Goal: Information Seeking & Learning: Find specific fact

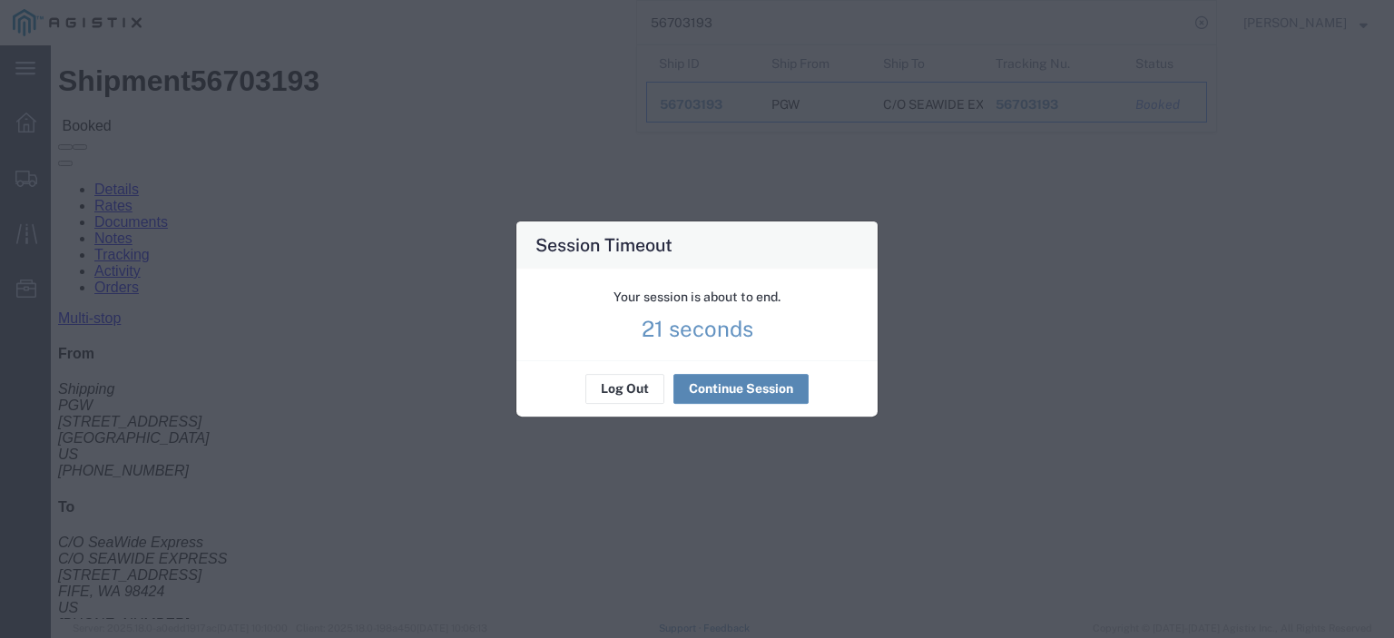
click at [744, 388] on button "Continue Session" at bounding box center [741, 389] width 135 height 29
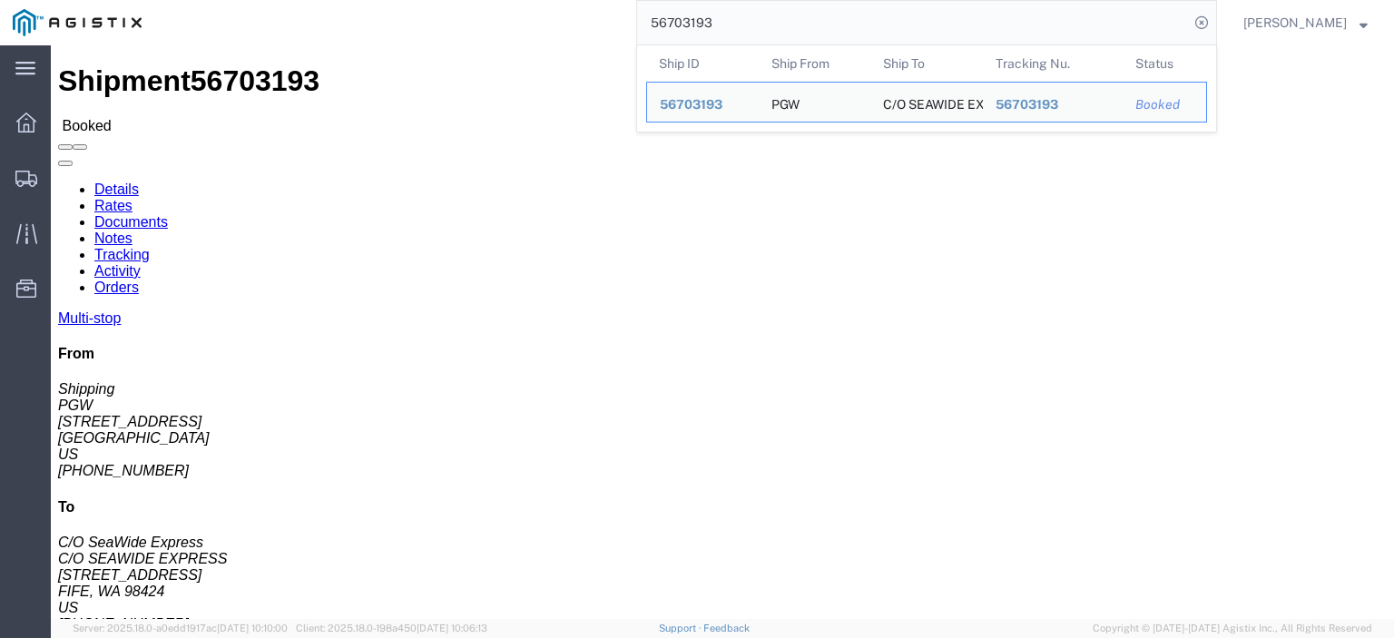
drag, startPoint x: 806, startPoint y: 37, endPoint x: 578, endPoint y: 1, distance: 230.7
click at [578, 1] on div "56703193 Ship ID Ship From Ship To Tracking Nu. Status Ship ID 56703193 Ship Fr…" at bounding box center [685, 22] width 1063 height 45
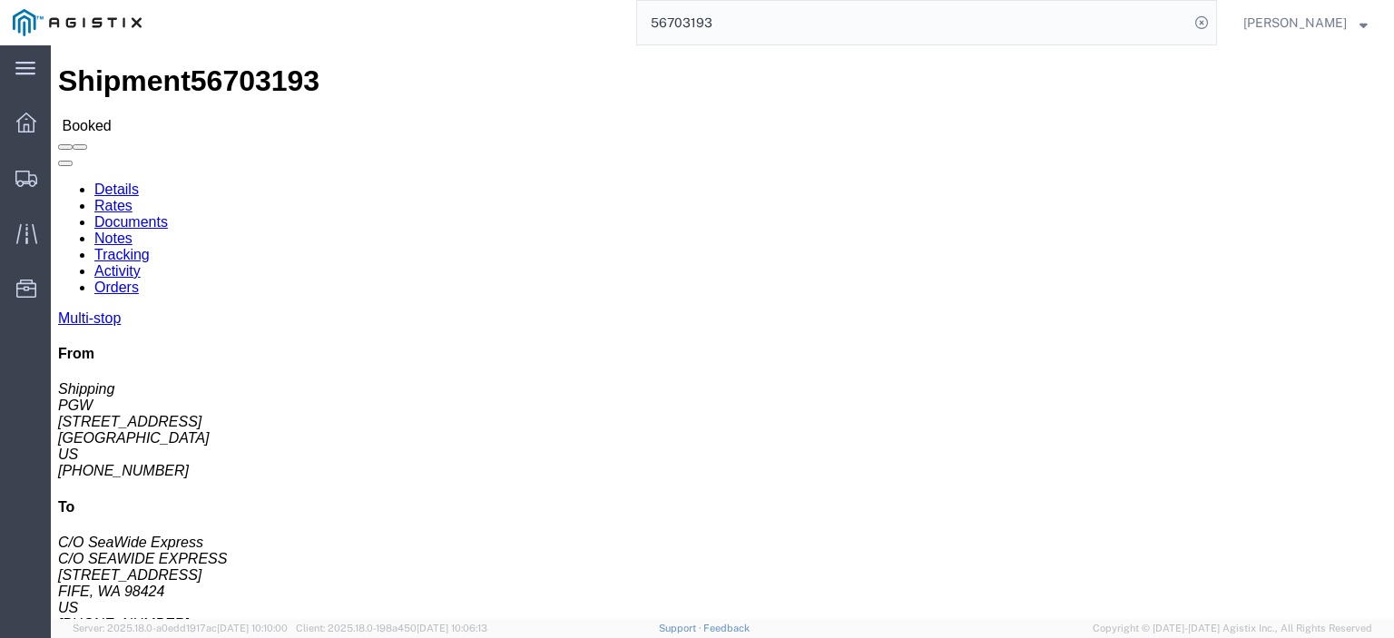
paste input "663754"
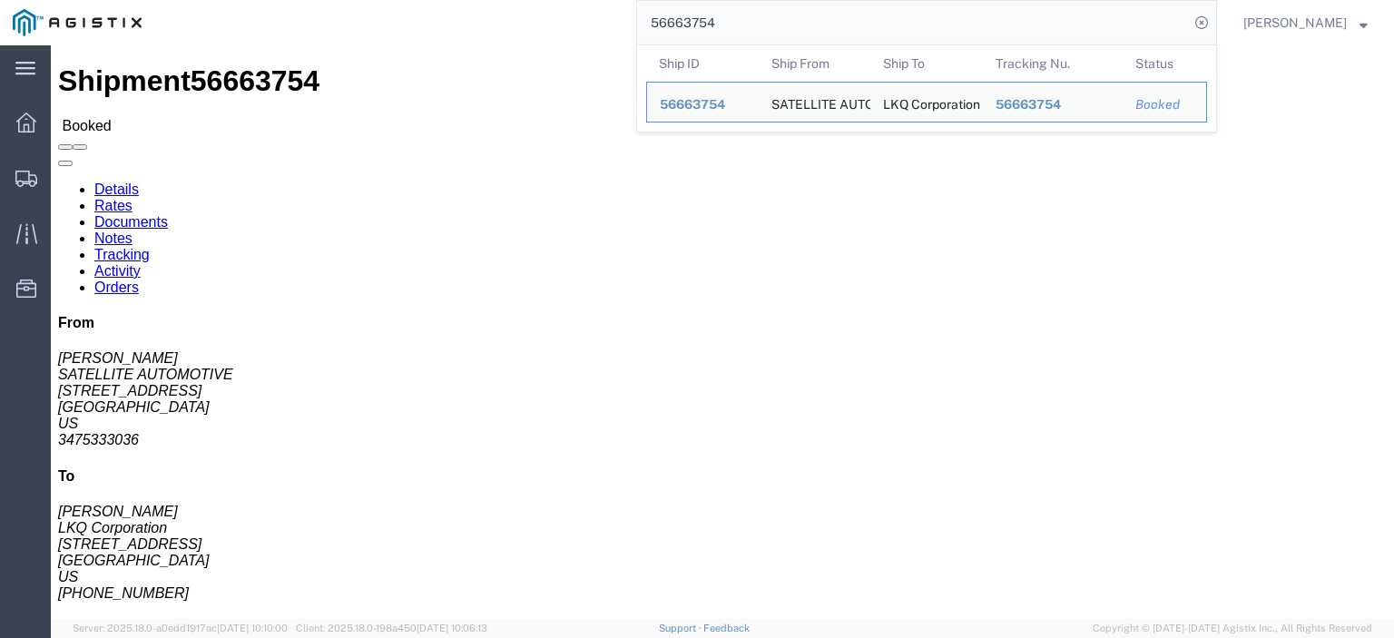
drag, startPoint x: 94, startPoint y: 242, endPoint x: -7, endPoint y: 256, distance: 102.6
click html "Shipment 56663754 Booked Details Rates Documents Notes Tracking Activity Orders…"
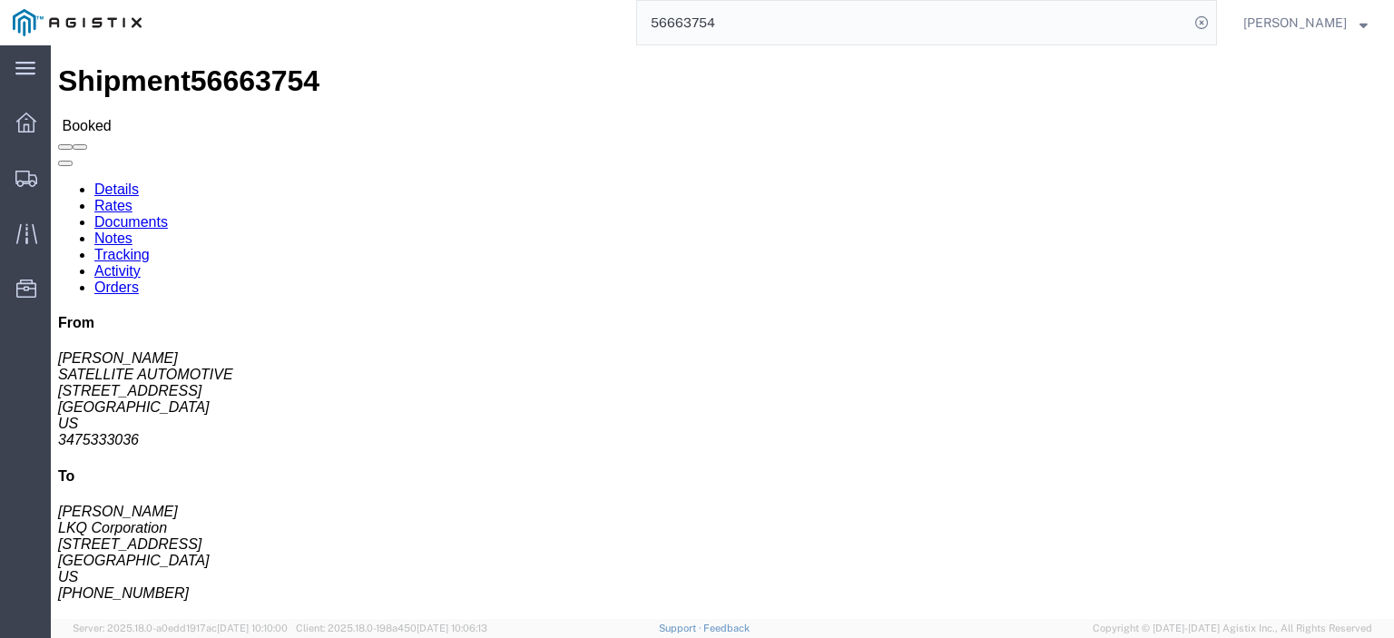
copy address "3475333036"
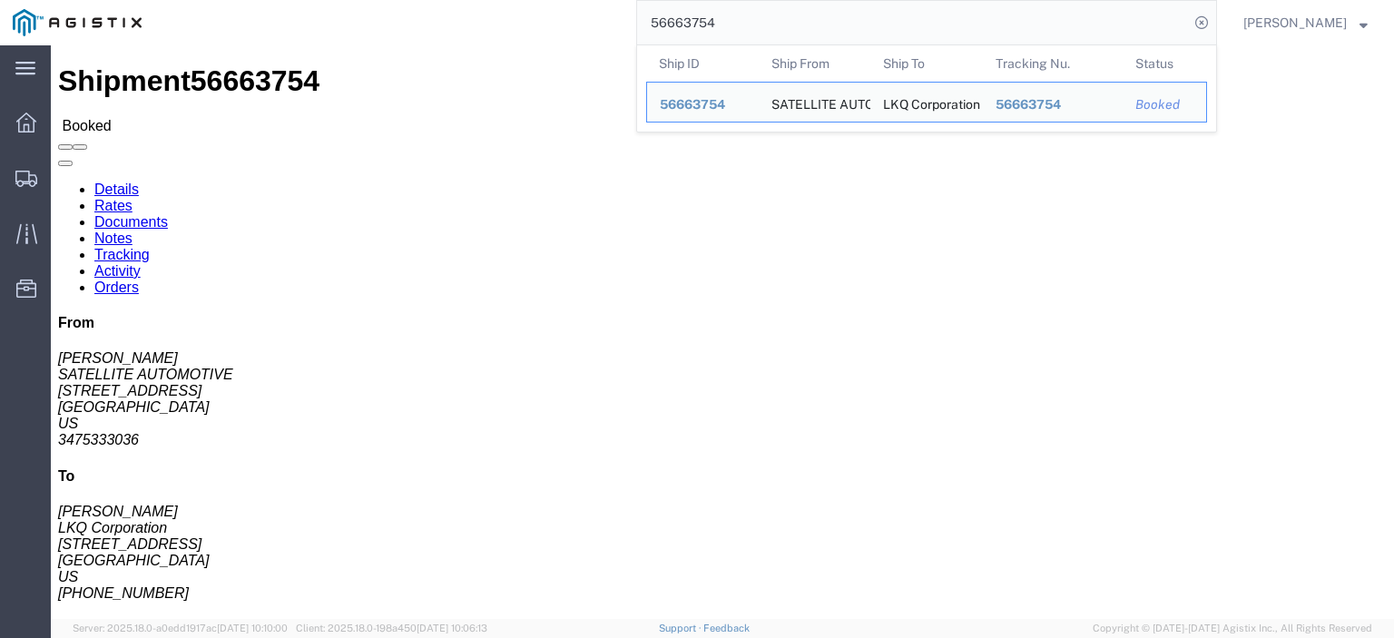
click at [730, 25] on input "56663754" at bounding box center [913, 23] width 552 height 44
paste input "search"
drag, startPoint x: 131, startPoint y: 198, endPoint x: 10, endPoint y: 197, distance: 120.7
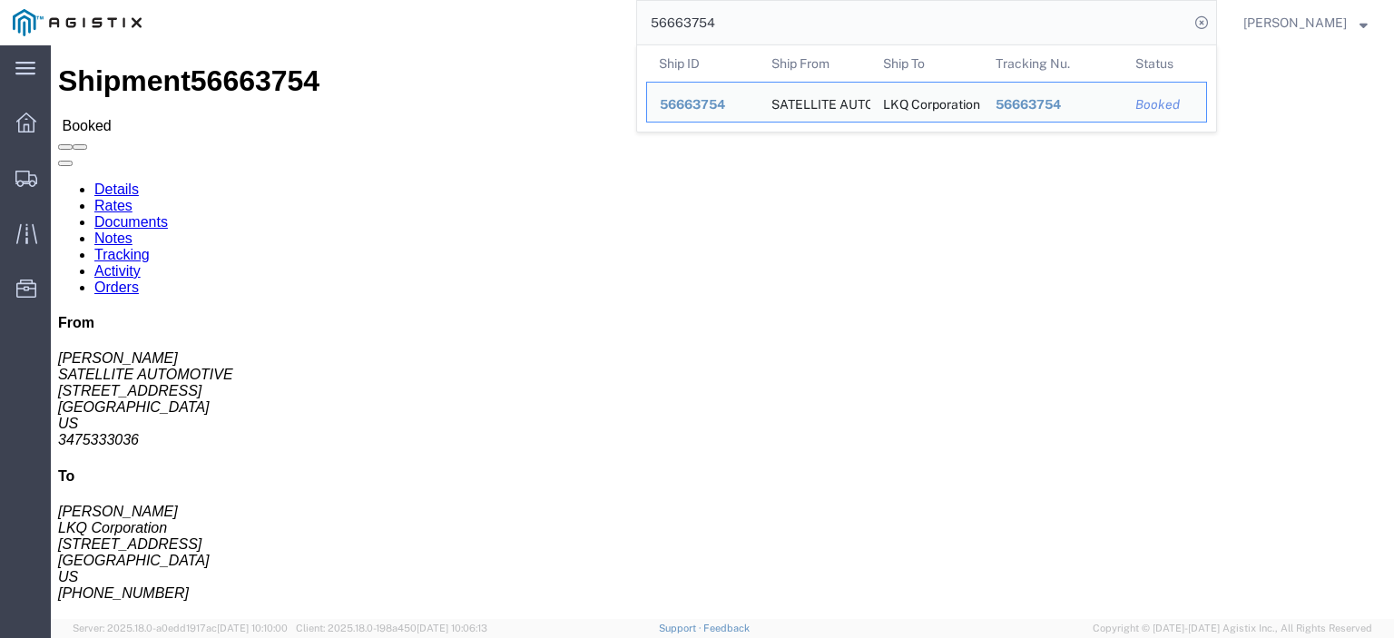
click div "Ship From SATELLITE AUTOMOTIVE ([PERSON_NAME]) [STREET_ADDRESS] 3475333036"
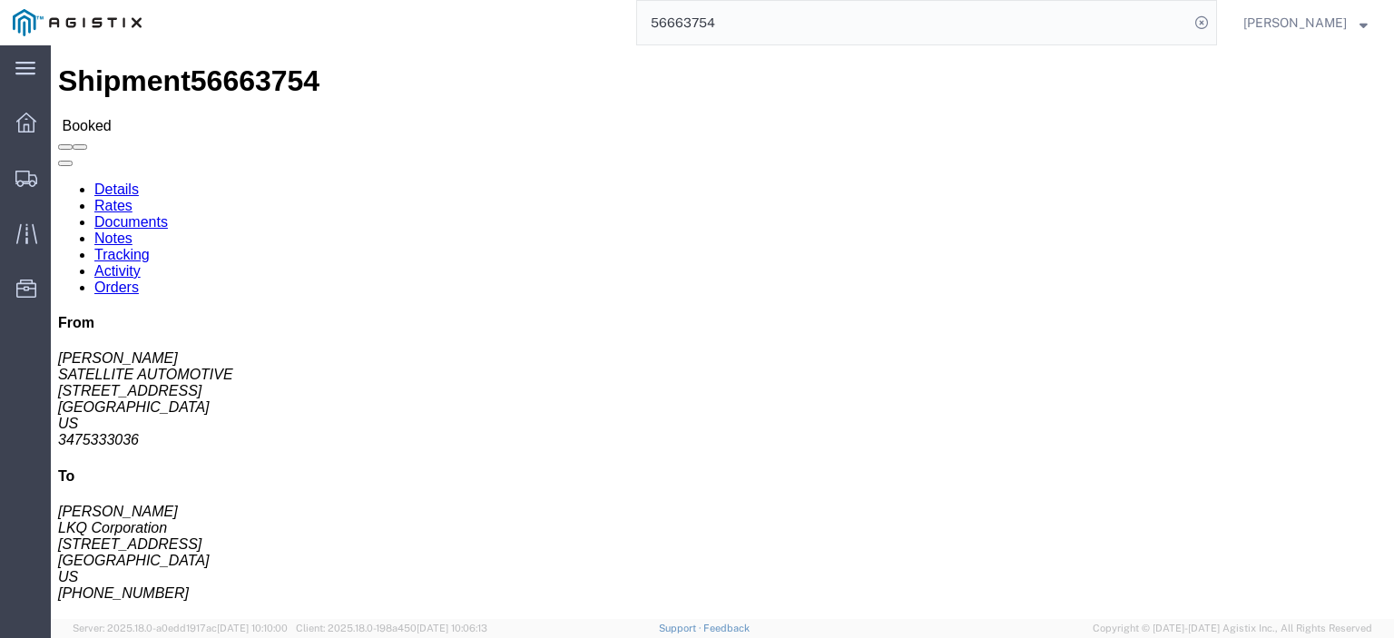
copy address "[STREET_ADDRESS]"
drag, startPoint x: 239, startPoint y: 169, endPoint x: 15, endPoint y: 173, distance: 224.3
click div "Ship From SATELLITE AUTOMOTIVE ([PERSON_NAME]) [STREET_ADDRESS] 3475333036"
copy address "SATELLITE AUTOMOTIVE ([PERSON_NAME] POL"
drag, startPoint x: 114, startPoint y: 215, endPoint x: 19, endPoint y: 217, distance: 95.3
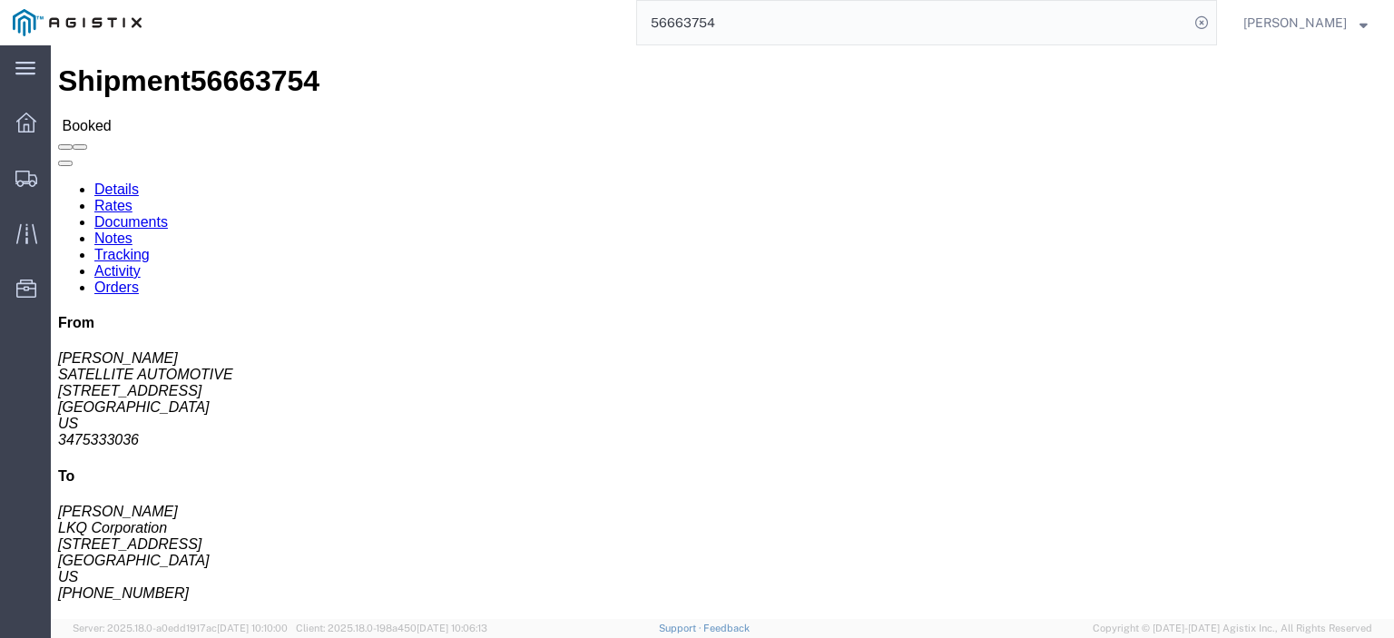
click address "SATELLITE AUTOMOTIVE ([PERSON_NAME]) [STREET_ADDRESS] 3475333036"
copy address "[GEOGRAPHIC_DATA]"
drag, startPoint x: 94, startPoint y: 253, endPoint x: 7, endPoint y: 249, distance: 87.3
click div "Ship From SATELLITE AUTOMOTIVE ([PERSON_NAME]) [STREET_ADDRESS] 3475333036"
copy address "3475333036"
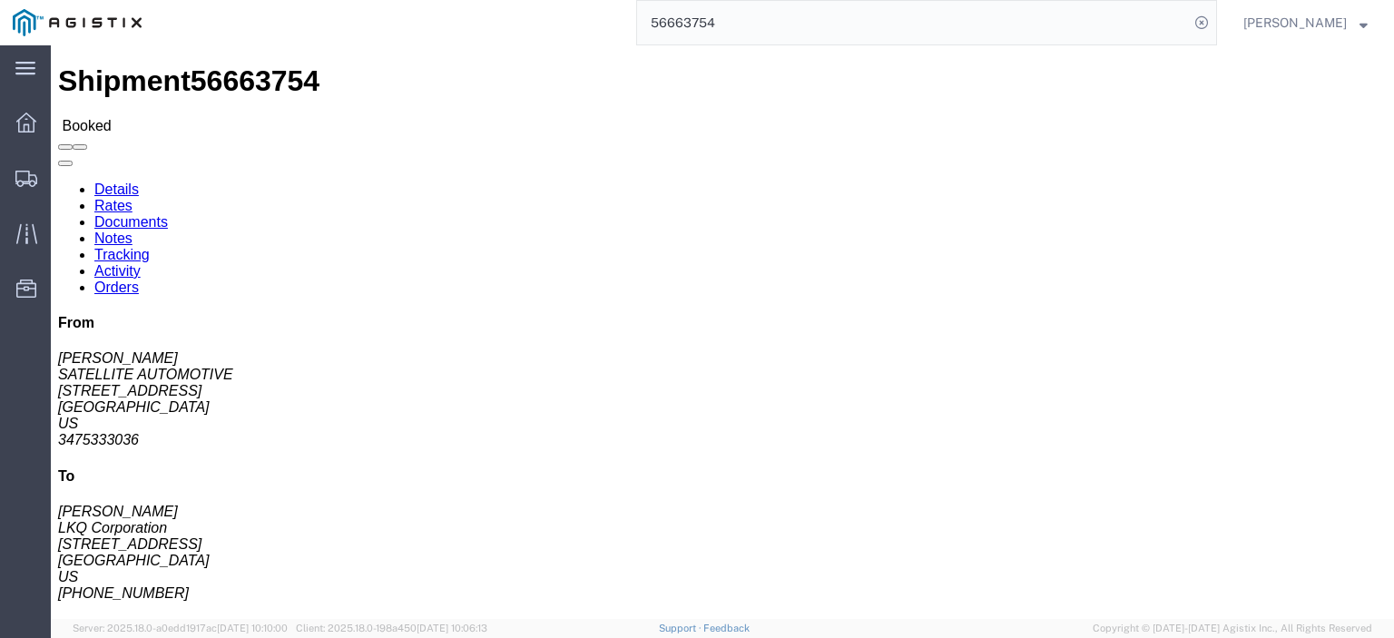
drag, startPoint x: 407, startPoint y: 206, endPoint x: 254, endPoint y: 211, distance: 152.6
click div "Ship To LKQ Corporation ([PERSON_NAME]) 1634 [STREET_ADDRESS] [PHONE_NUMBER]"
copy address "[STREET_ADDRESS]"
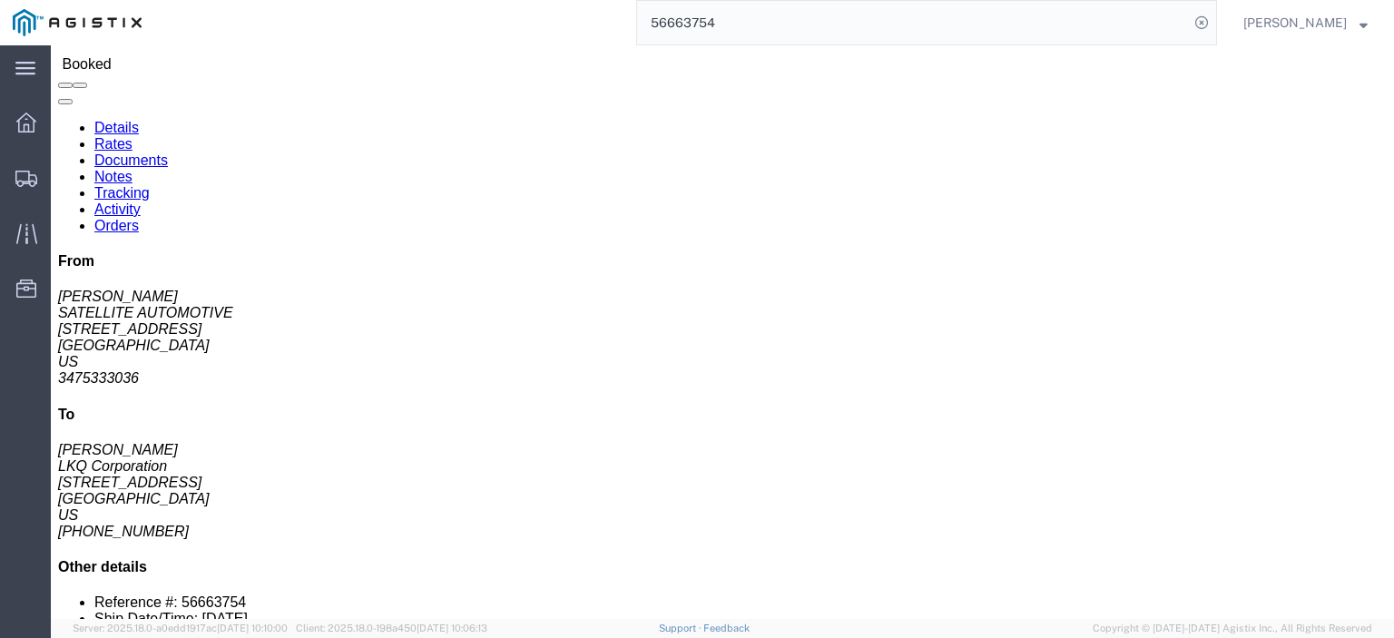
scroll to position [91, 0]
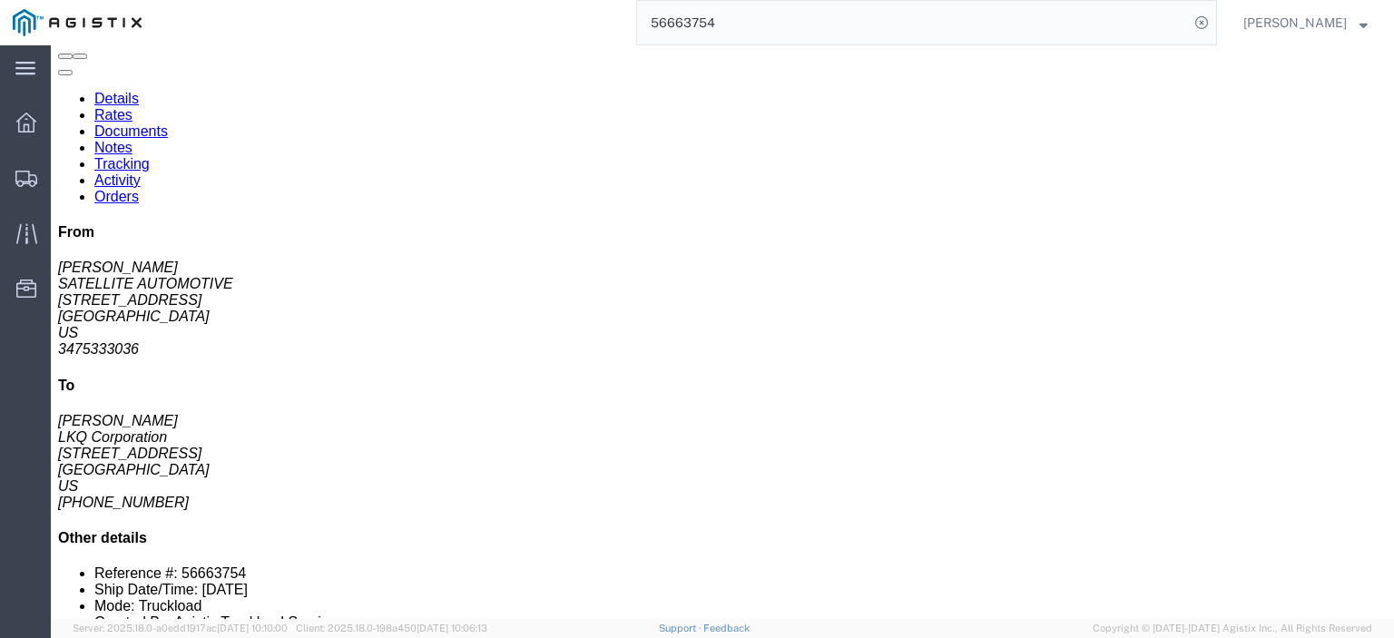
click link "Rates"
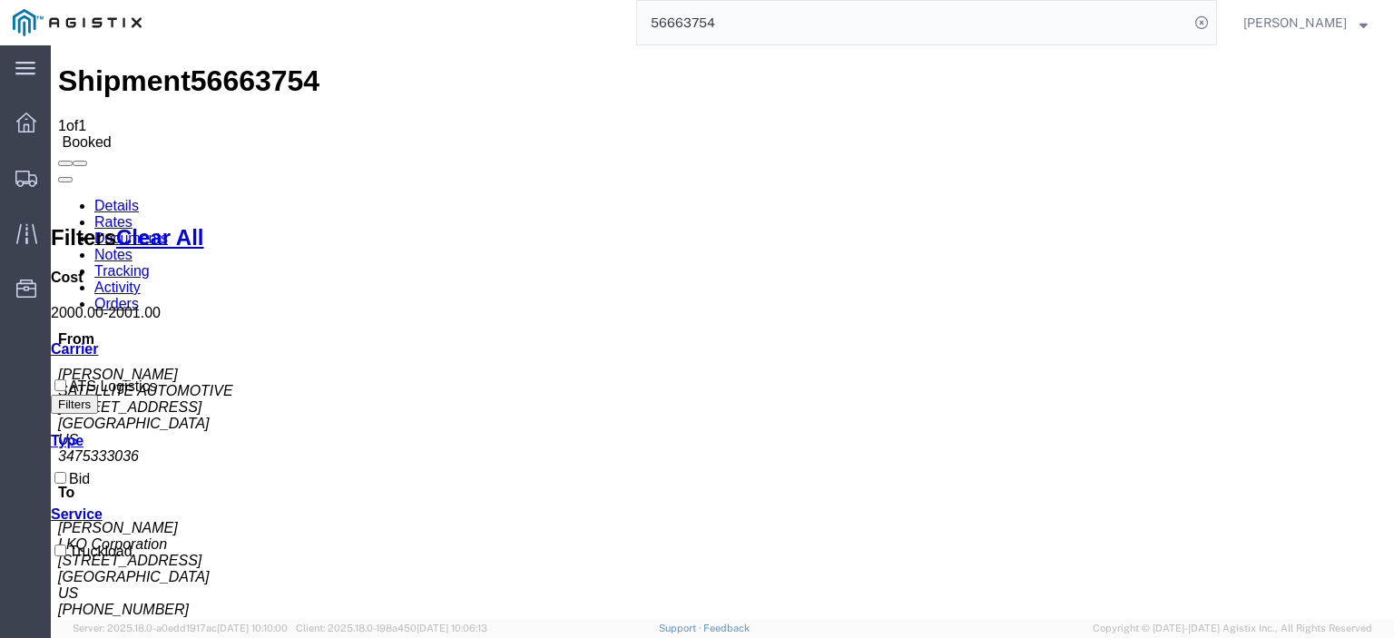
click at [133, 247] on link "Notes" at bounding box center [113, 254] width 38 height 15
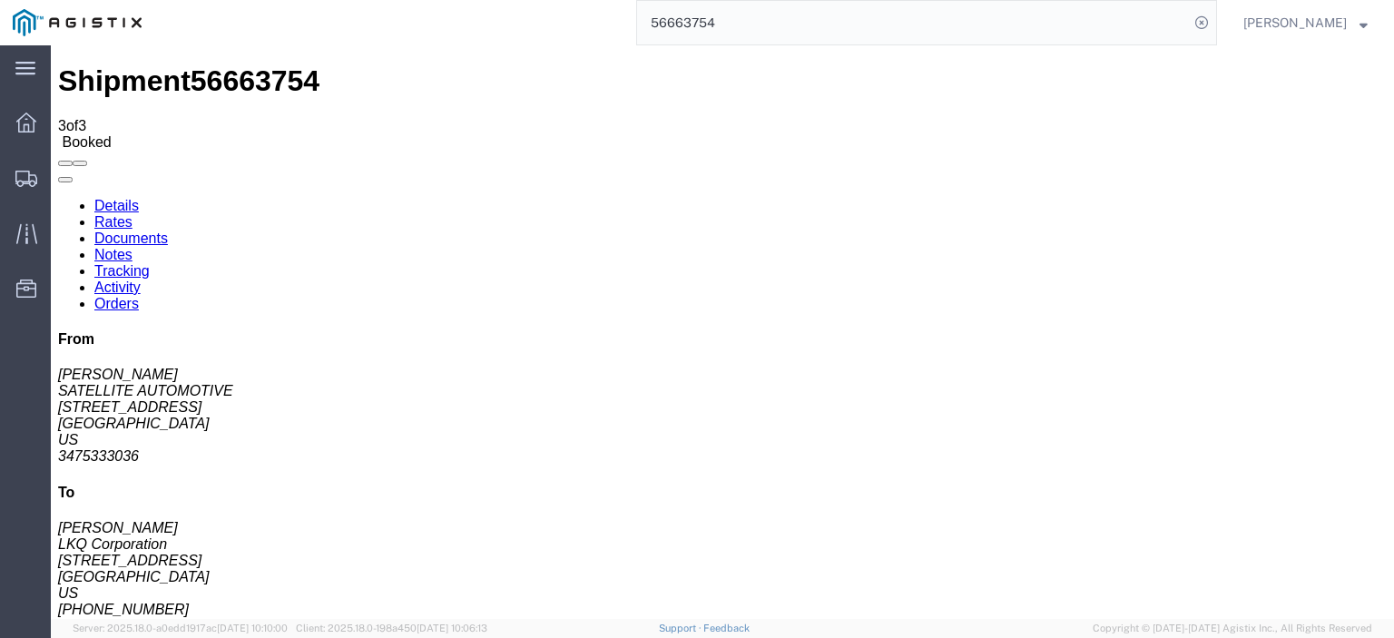
click at [128, 198] on link "Details" at bounding box center [116, 205] width 44 height 15
click address "SATELLITE AUTOMOTIVE ([PERSON_NAME]) [STREET_ADDRESS] 3475333036"
drag, startPoint x: 103, startPoint y: 231, endPoint x: 65, endPoint y: 185, distance: 59.3
click div "Shipment Detail Ship From SATELLITE AUTOMOTIVE ([PERSON_NAME]) [STREET_ADDRESS]…"
click address "SATELLITE AUTOMOTIVE ([PERSON_NAME]) [STREET_ADDRESS] 3475333036"
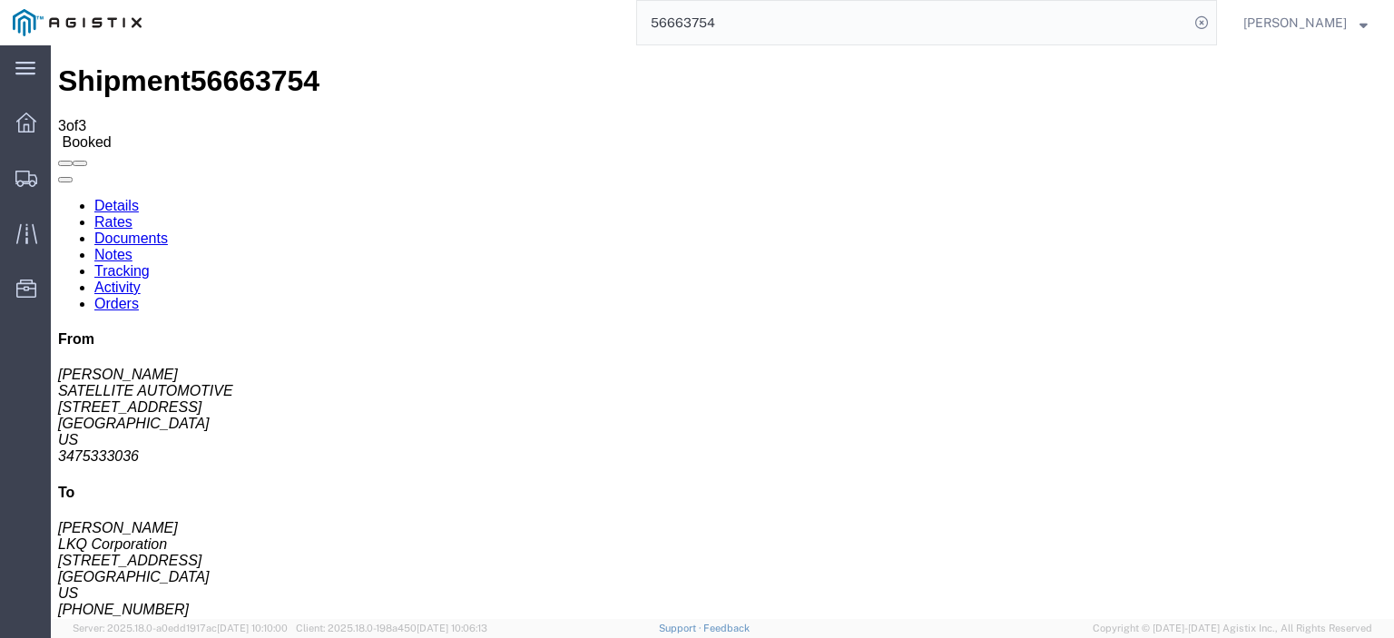
drag, startPoint x: 174, startPoint y: 211, endPoint x: 11, endPoint y: 179, distance: 166.6
click div "Ship From SATELLITE AUTOMOTIVE ([PERSON_NAME]) [STREET_ADDRESS] 3475333036"
copy address "SATELLITE AUTOMOTIVE ([PERSON_NAME]) [STREET_ADDRESS]"
click address "SATELLITE AUTOMOTIVE ([PERSON_NAME]) [STREET_ADDRESS] 3475333036"
drag, startPoint x: 761, startPoint y: 5, endPoint x: 518, endPoint y: -26, distance: 244.4
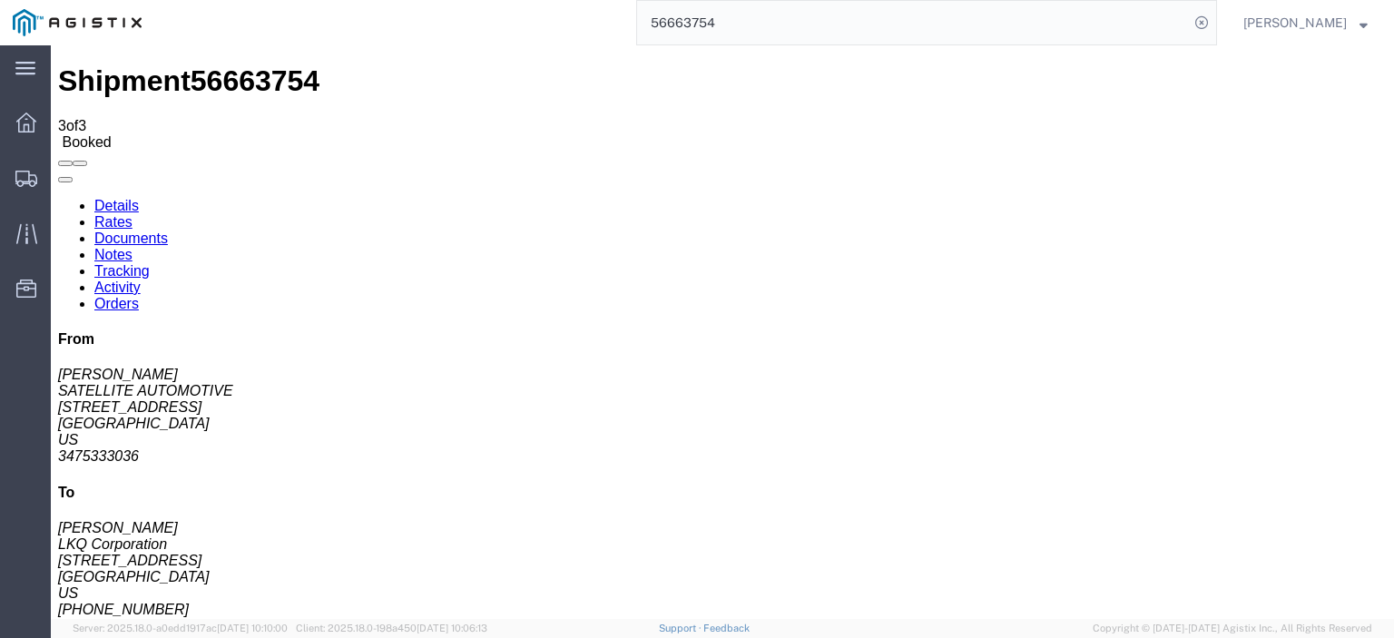
click at [518, 0] on html "main_menu Created with Sketch. Collapse Menu Dashboard Shipments Traffic Resour…" at bounding box center [697, 319] width 1394 height 638
paste input "715594"
type input "56715594"
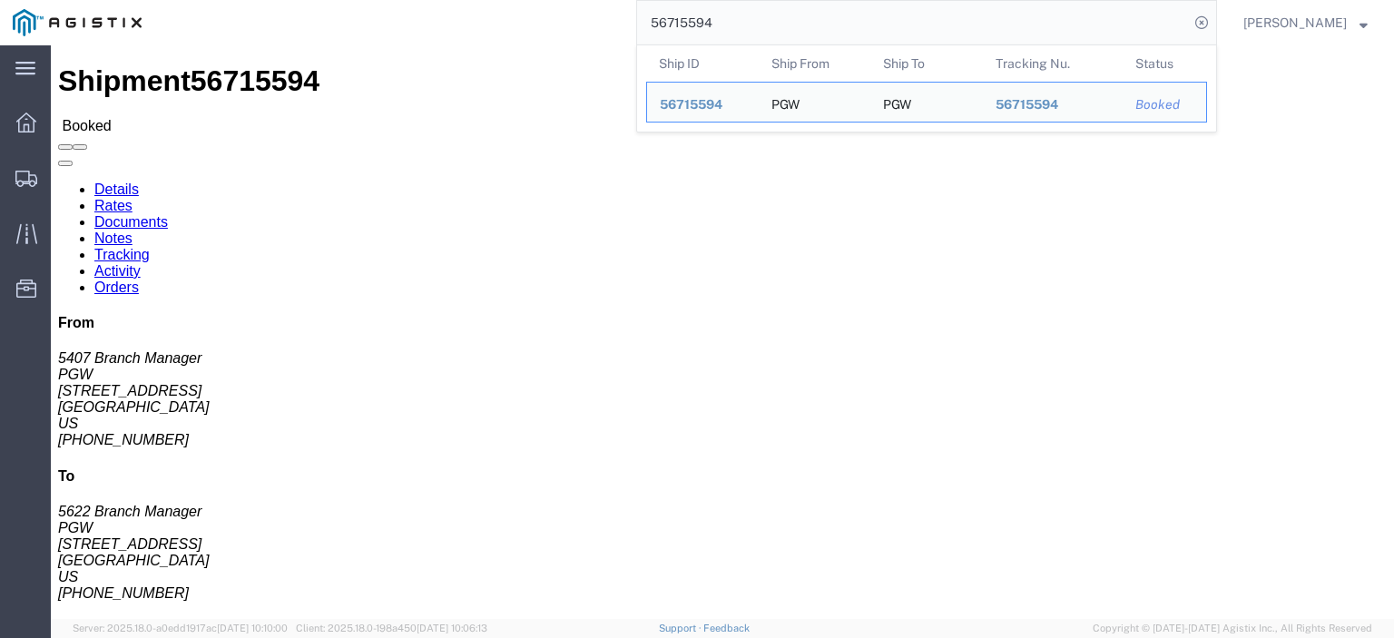
click span "56715594"
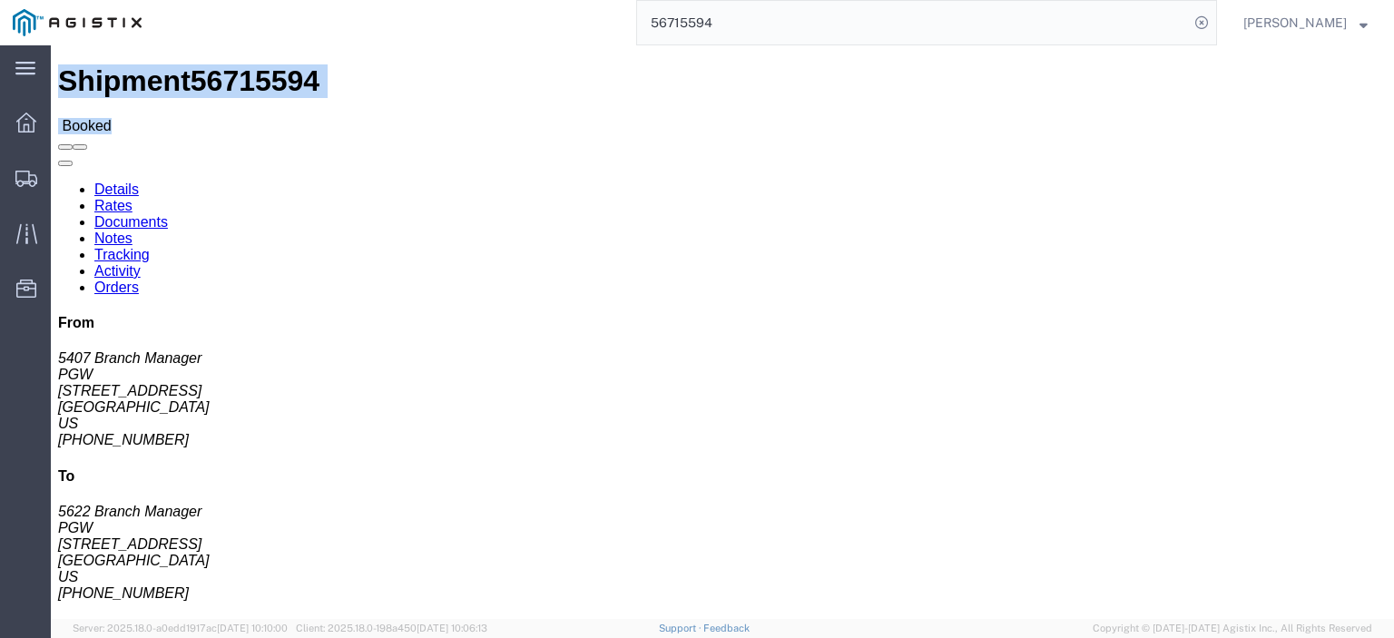
click span "56715594"
drag, startPoint x: 195, startPoint y: 19, endPoint x: 172, endPoint y: 19, distance: 22.7
click span "56715594"
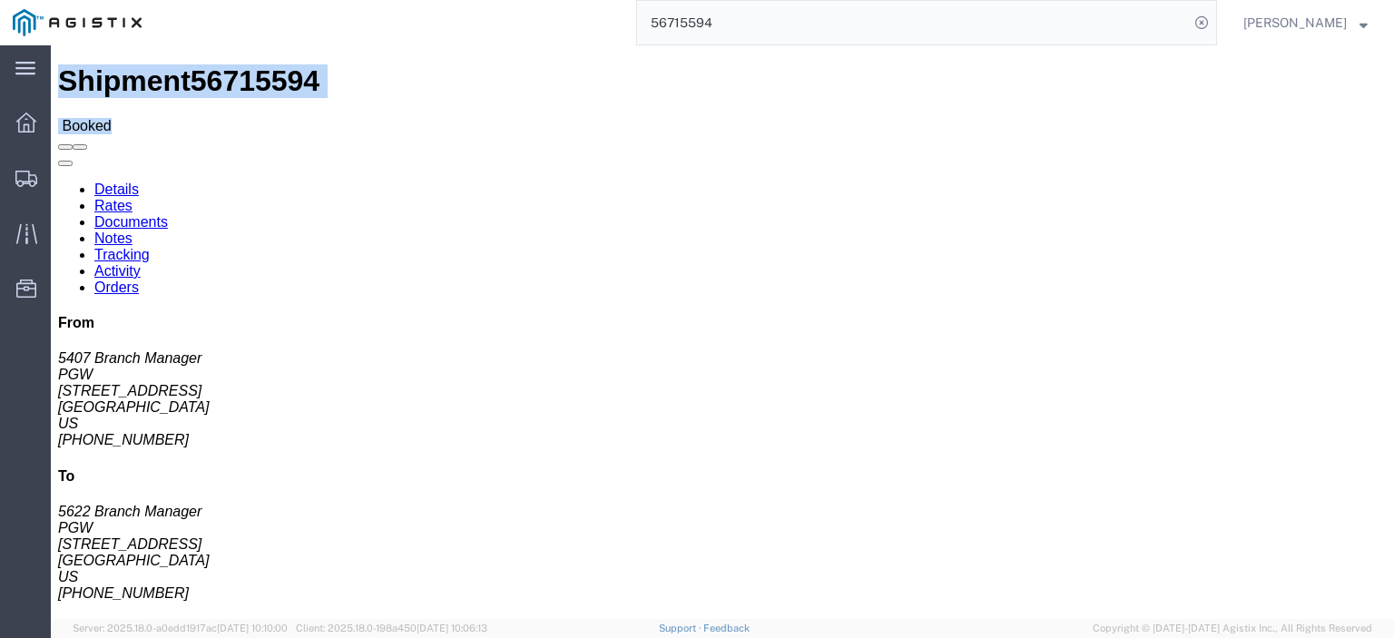
click span "56715594"
drag, startPoint x: 162, startPoint y: 211, endPoint x: 12, endPoint y: 214, distance: 150.7
click div "Ship From PGW (5407 Branch Manager) [STREET_ADDRESS] [PHONE_NUMBER] [EMAIL_ADDR…"
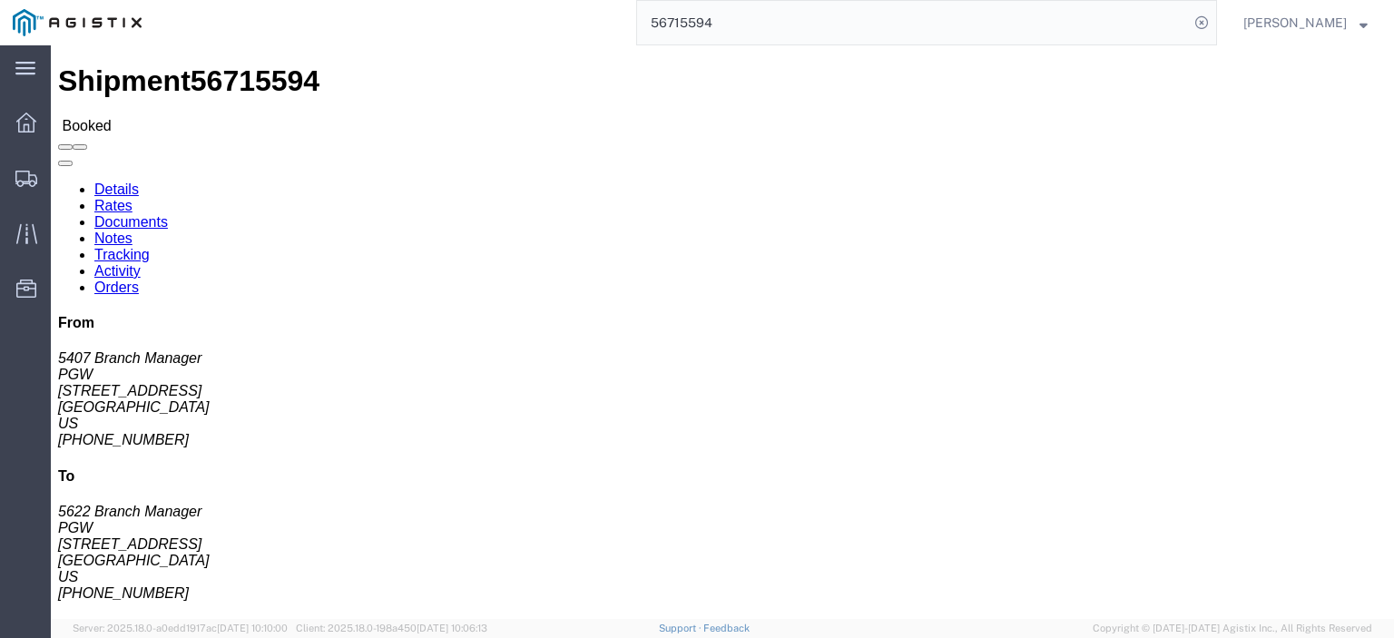
drag, startPoint x: 315, startPoint y: 228, endPoint x: 258, endPoint y: 219, distance: 57.9
click div "Ship To PGW (5622 Branch Manager) [STREET_ADDRESS] [PHONE_NUMBER] [EMAIL_ADDRES…"
copy address "[STREET_ADDRESS]"
drag, startPoint x: 292, startPoint y: 190, endPoint x: 243, endPoint y: 164, distance: 55.2
click div "Ship From PGW (5407 Branch Manager) 5407 [STREET_ADDRESS] [PHONE_NUMBER] [EMAIL…"
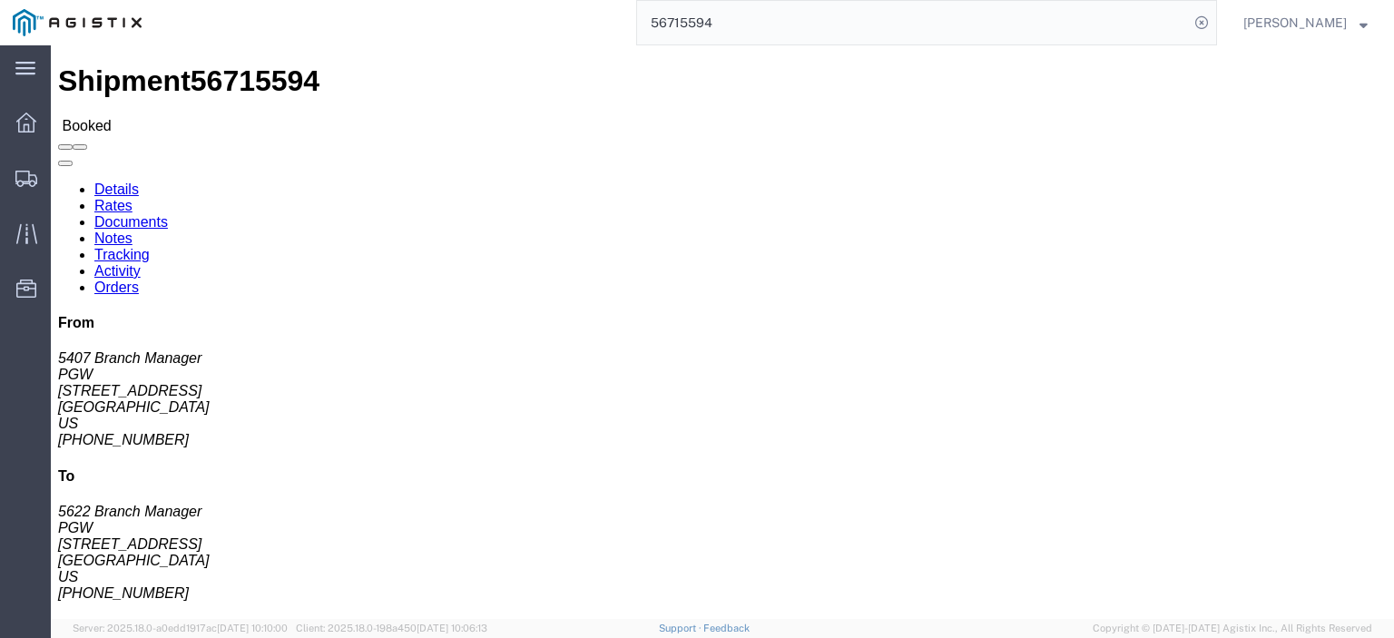
click address "PGW (5622 Branch Manager) 5622 [STREET_ADDRESS] [PHONE_NUMBER] [EMAIL_ADDRESS][…"
drag, startPoint x: 300, startPoint y: 192, endPoint x: 257, endPoint y: 183, distance: 43.4
click div "Ship To PGW (5622 Branch Manager) [STREET_ADDRESS] [PHONE_NUMBER] [EMAIL_ADDRES…"
copy address "PGW (5622 Branch Manager) 5622"
drag, startPoint x: 404, startPoint y: 250, endPoint x: 263, endPoint y: 249, distance: 140.7
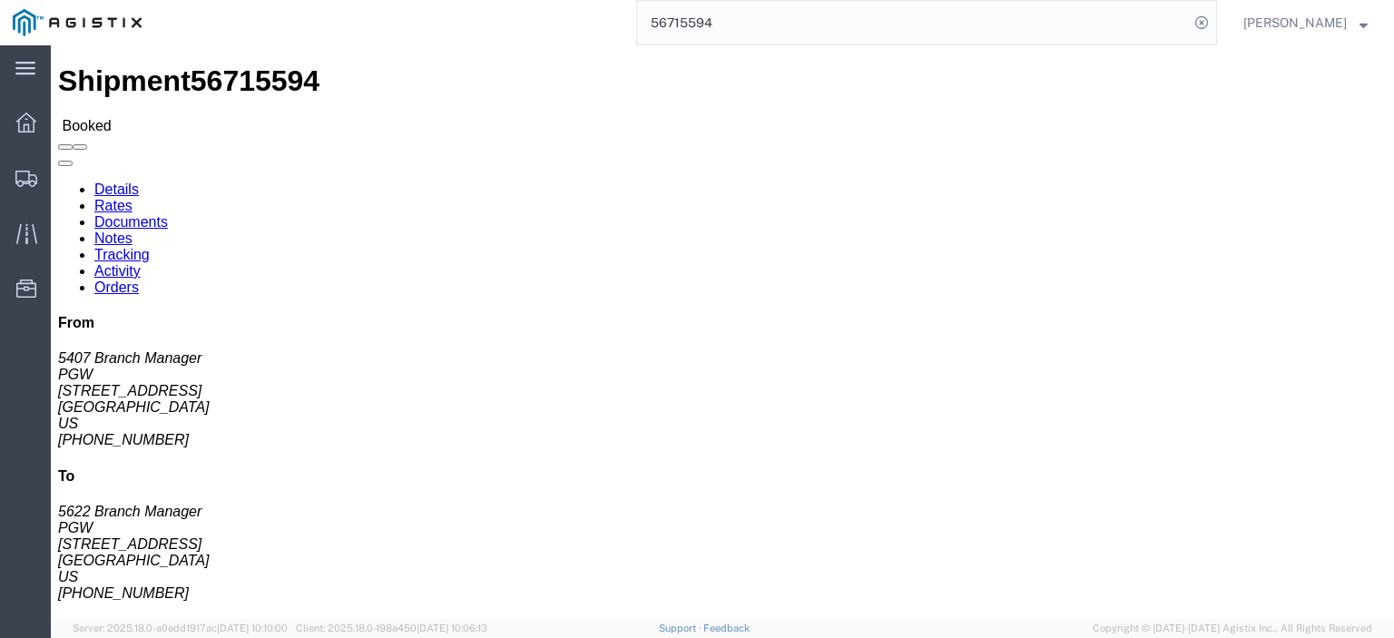
click address "PGW (5622 Branch Manager) 5622 [STREET_ADDRESS] [PHONE_NUMBER] [EMAIL_ADDRESS][…"
copy address "[GEOGRAPHIC_DATA]"
drag, startPoint x: 453, startPoint y: 305, endPoint x: 261, endPoint y: 310, distance: 192.5
click div "Ship To PGW (5622 Branch Manager) [STREET_ADDRESS] [PHONE_NUMBER] [EMAIL_ADDRES…"
drag, startPoint x: 346, startPoint y: 283, endPoint x: 248, endPoint y: 288, distance: 98.1
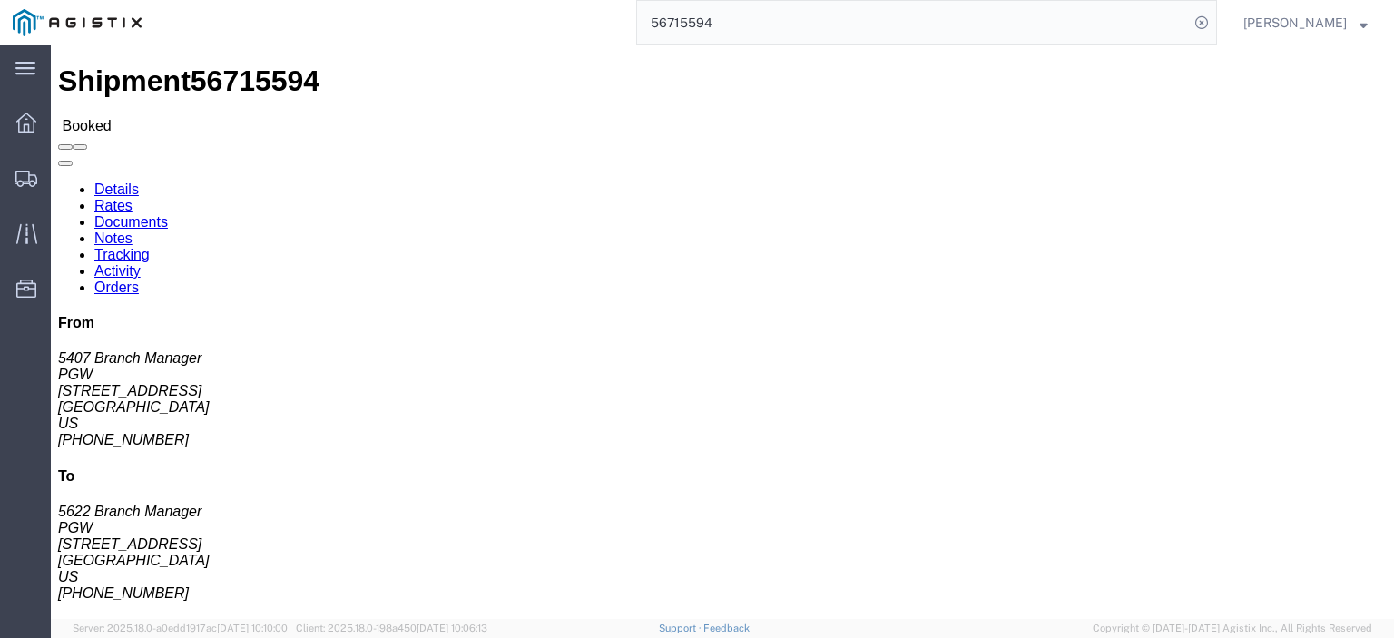
click div "Ship To PGW (5622 Branch Manager) [STREET_ADDRESS] [PHONE_NUMBER] [EMAIL_ADDRES…"
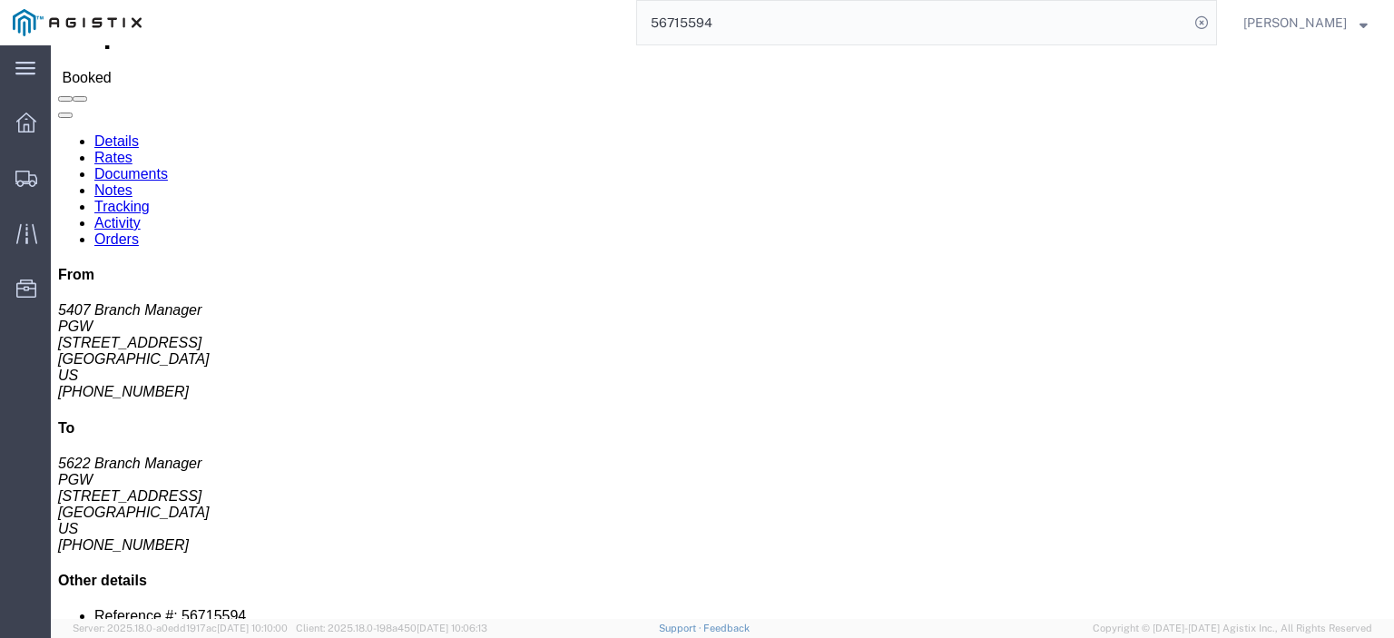
scroll to position [91, 0]
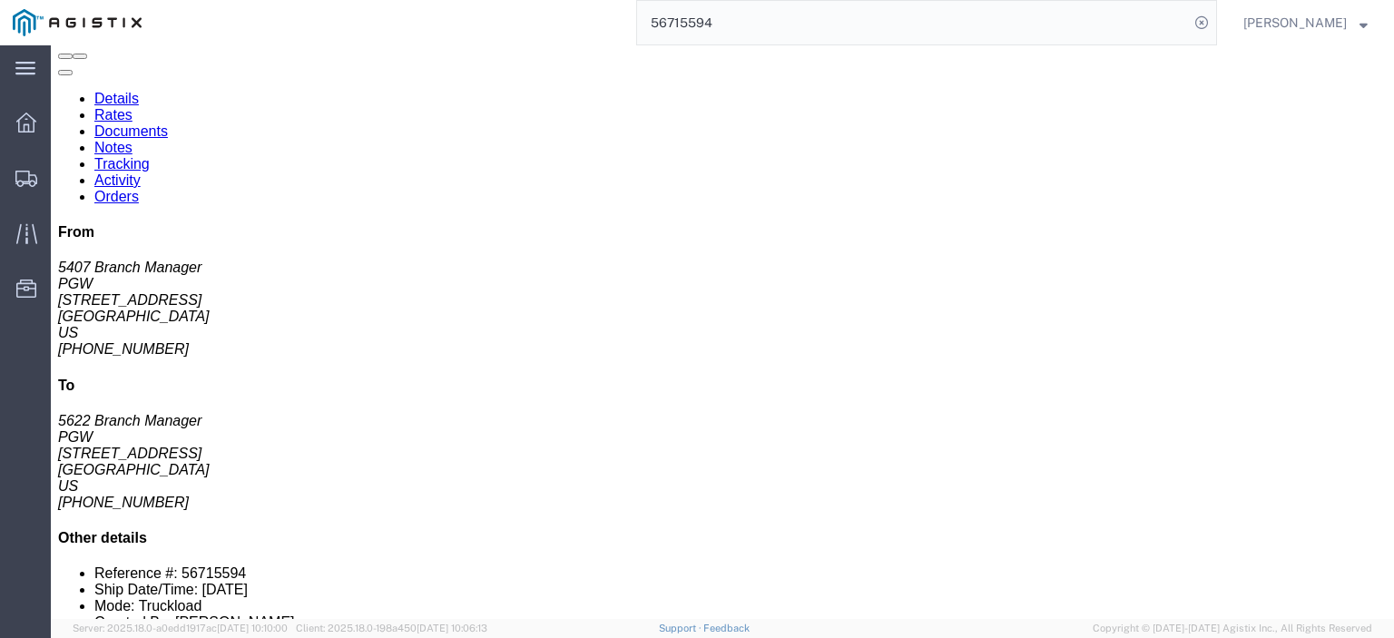
click link "Rates"
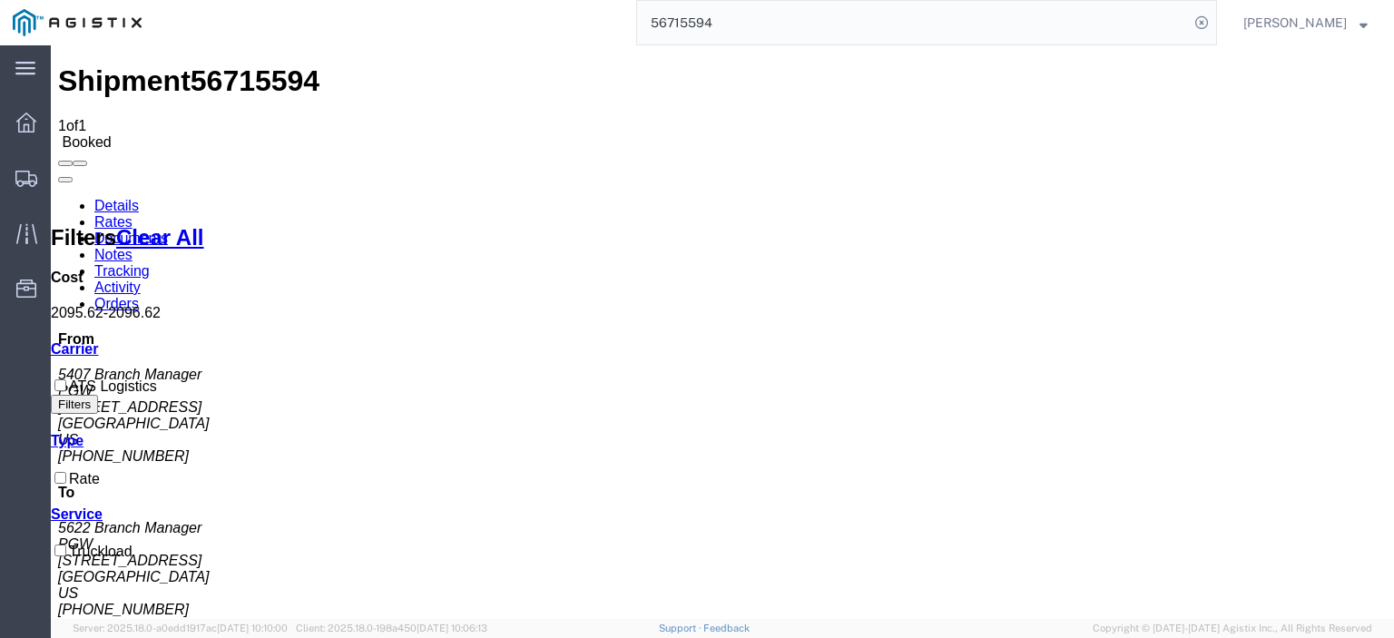
click at [133, 247] on link "Notes" at bounding box center [113, 254] width 38 height 15
